Goal: Transaction & Acquisition: Purchase product/service

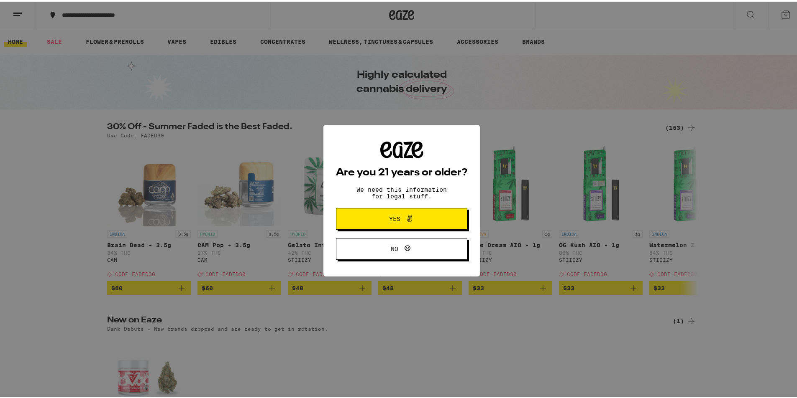
click at [436, 214] on button "Yes" at bounding box center [401, 218] width 131 height 22
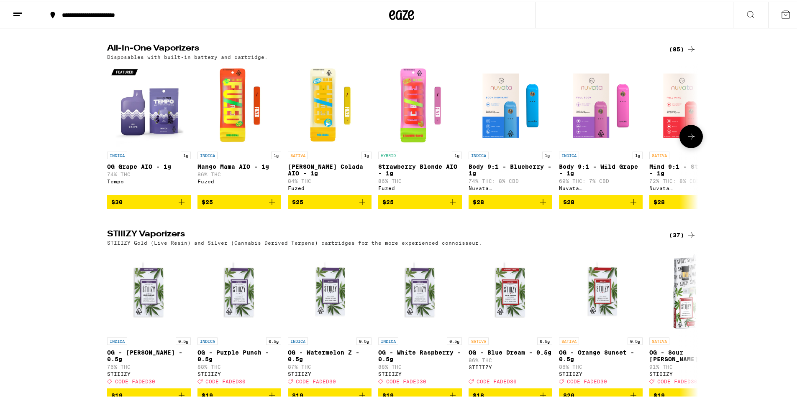
scroll to position [1087, 0]
click at [116, 175] on p "74% THC" at bounding box center [149, 172] width 84 height 5
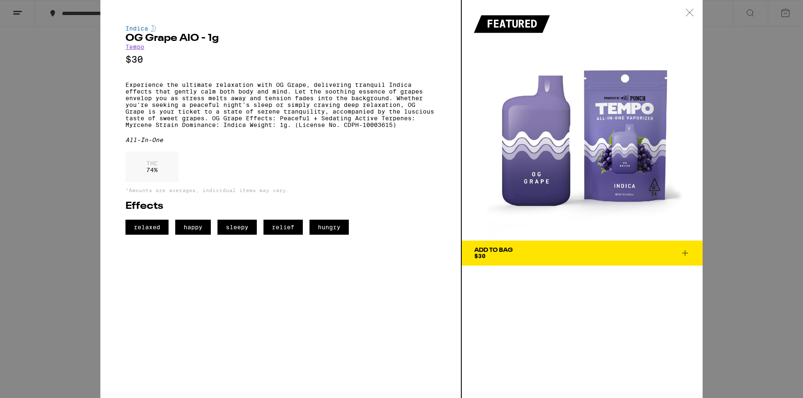
click at [85, 176] on div "Indica OG Grape AIO - 1g Tempo $30 Experience the ultimate relaxation with OG G…" at bounding box center [401, 199] width 803 height 398
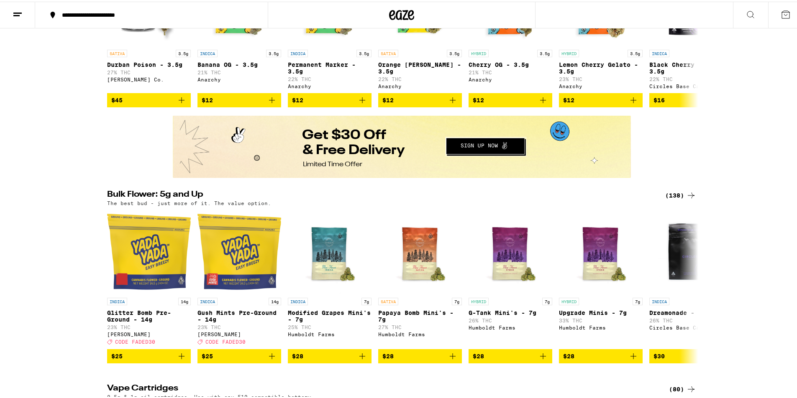
scroll to position [585, 0]
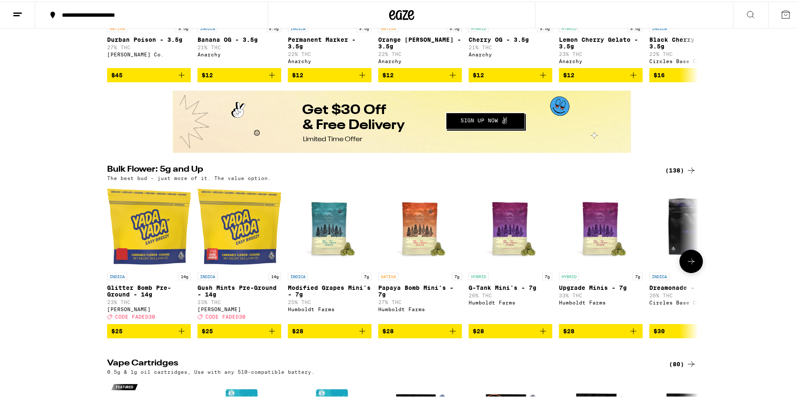
click at [148, 254] on img "Open page for Glitter Bomb Pre-Ground - 14g from Yada Yada" at bounding box center [149, 226] width 84 height 84
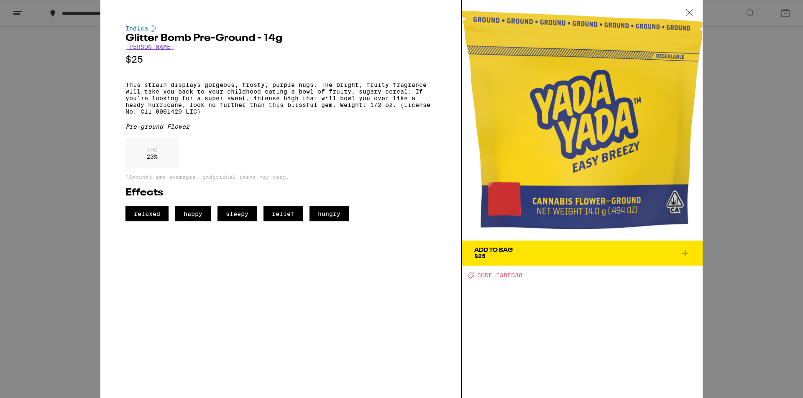
click at [159, 163] on div "THC 23 %" at bounding box center [151, 153] width 53 height 30
click at [86, 187] on div "Indica Glitter Bomb Pre-Ground - 14g Yada Yada $25 This strain displays gorgeou…" at bounding box center [401, 199] width 803 height 398
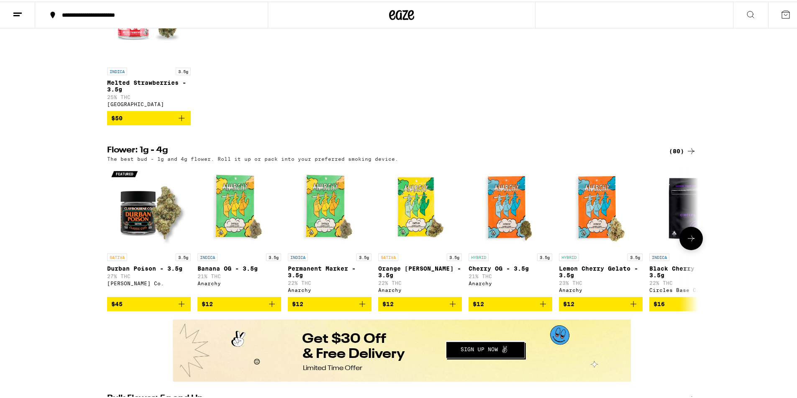
scroll to position [293, 0]
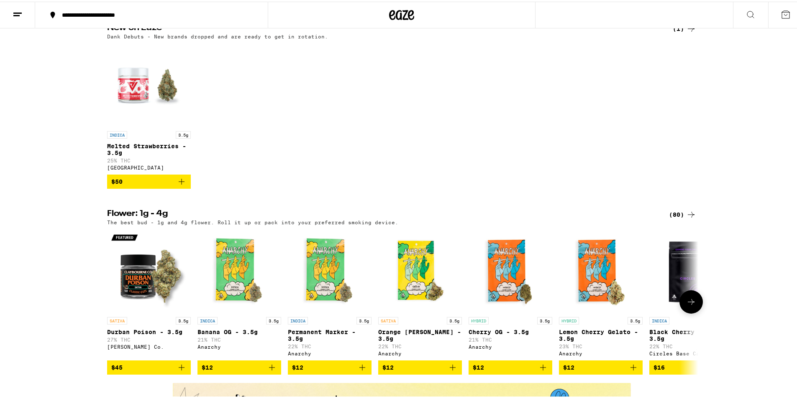
click at [225, 274] on img "Open page for Banana OG - 3.5g from Anarchy" at bounding box center [239, 270] width 84 height 84
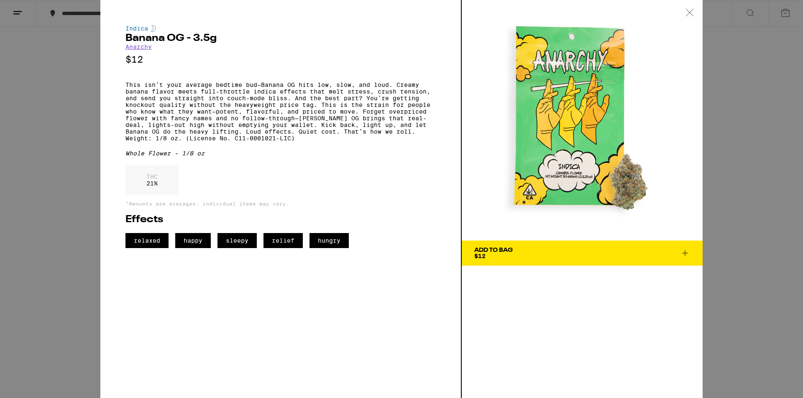
click at [544, 251] on span "Add To Bag $12" at bounding box center [582, 254] width 216 height 12
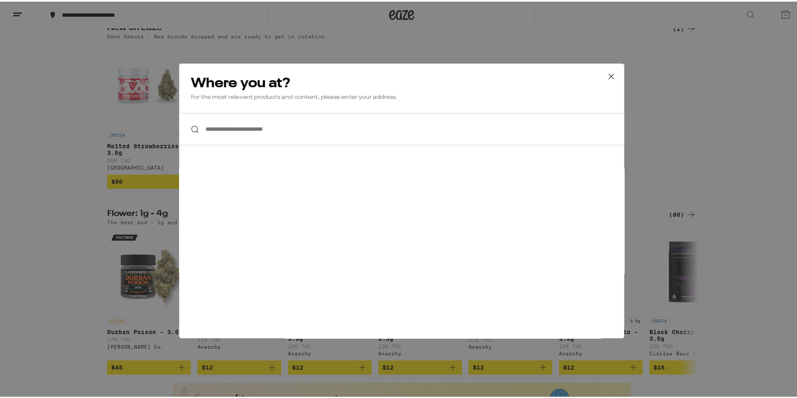
click at [314, 130] on input "**********" at bounding box center [401, 128] width 445 height 32
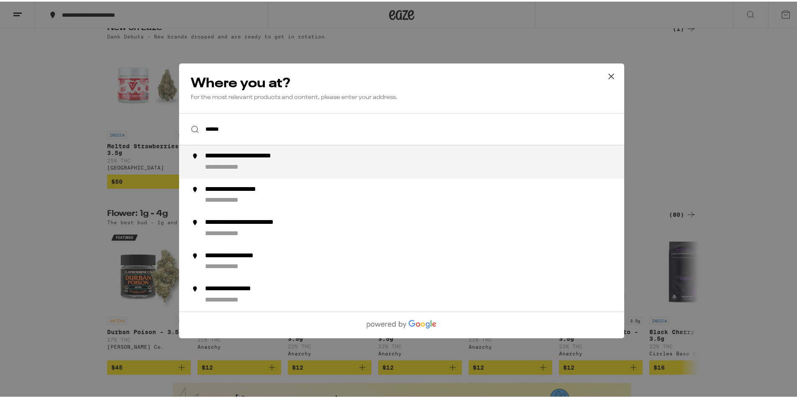
click at [334, 161] on div "**********" at bounding box center [418, 161] width 426 height 20
type input "**********"
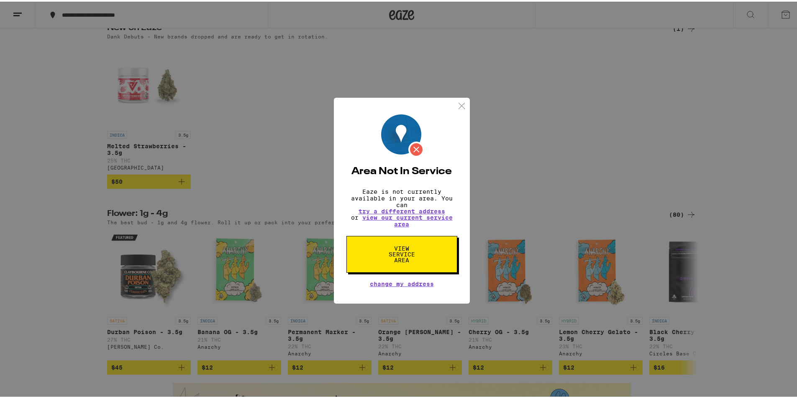
click at [419, 262] on span "View Service Area" at bounding box center [401, 253] width 43 height 18
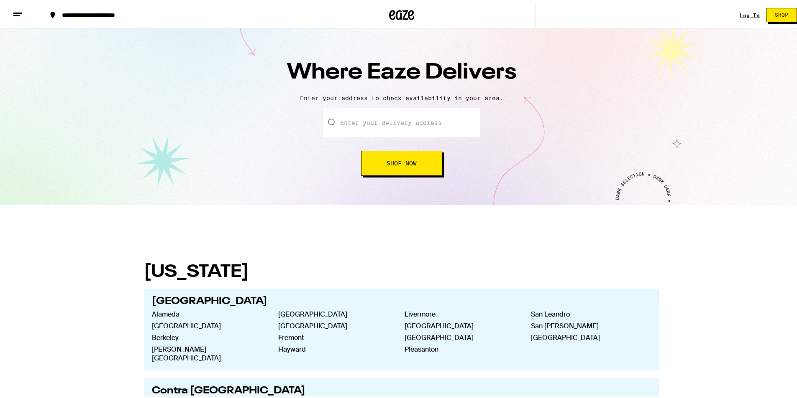
click at [410, 130] on input "text" at bounding box center [401, 121] width 157 height 29
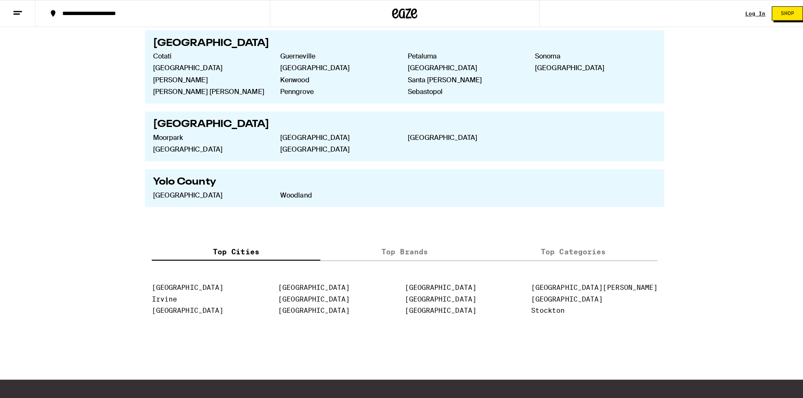
scroll to position [1714, 0]
